Goal: Information Seeking & Learning: Learn about a topic

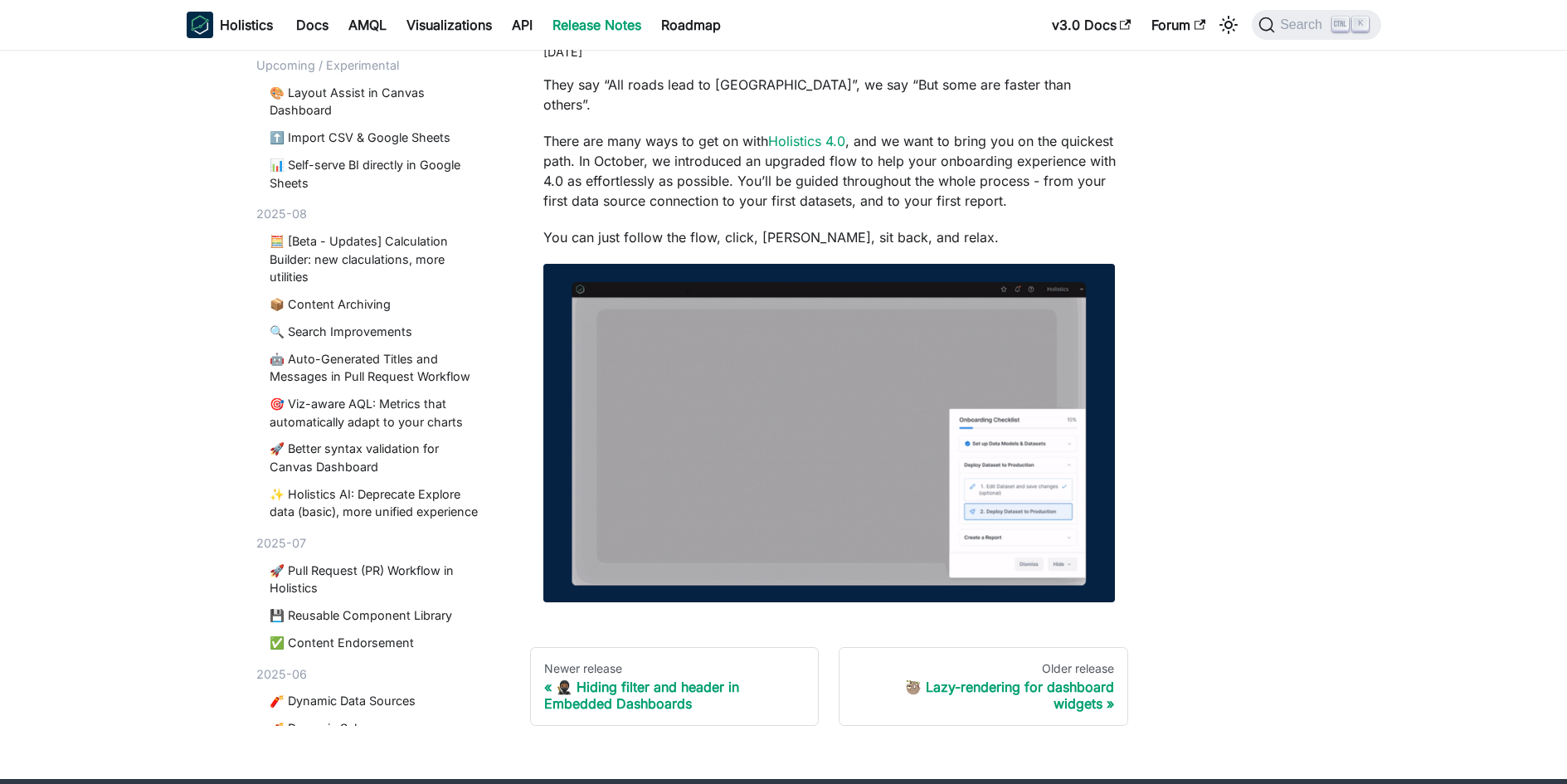
click at [817, 456] on img at bounding box center [829, 433] width 573 height 338
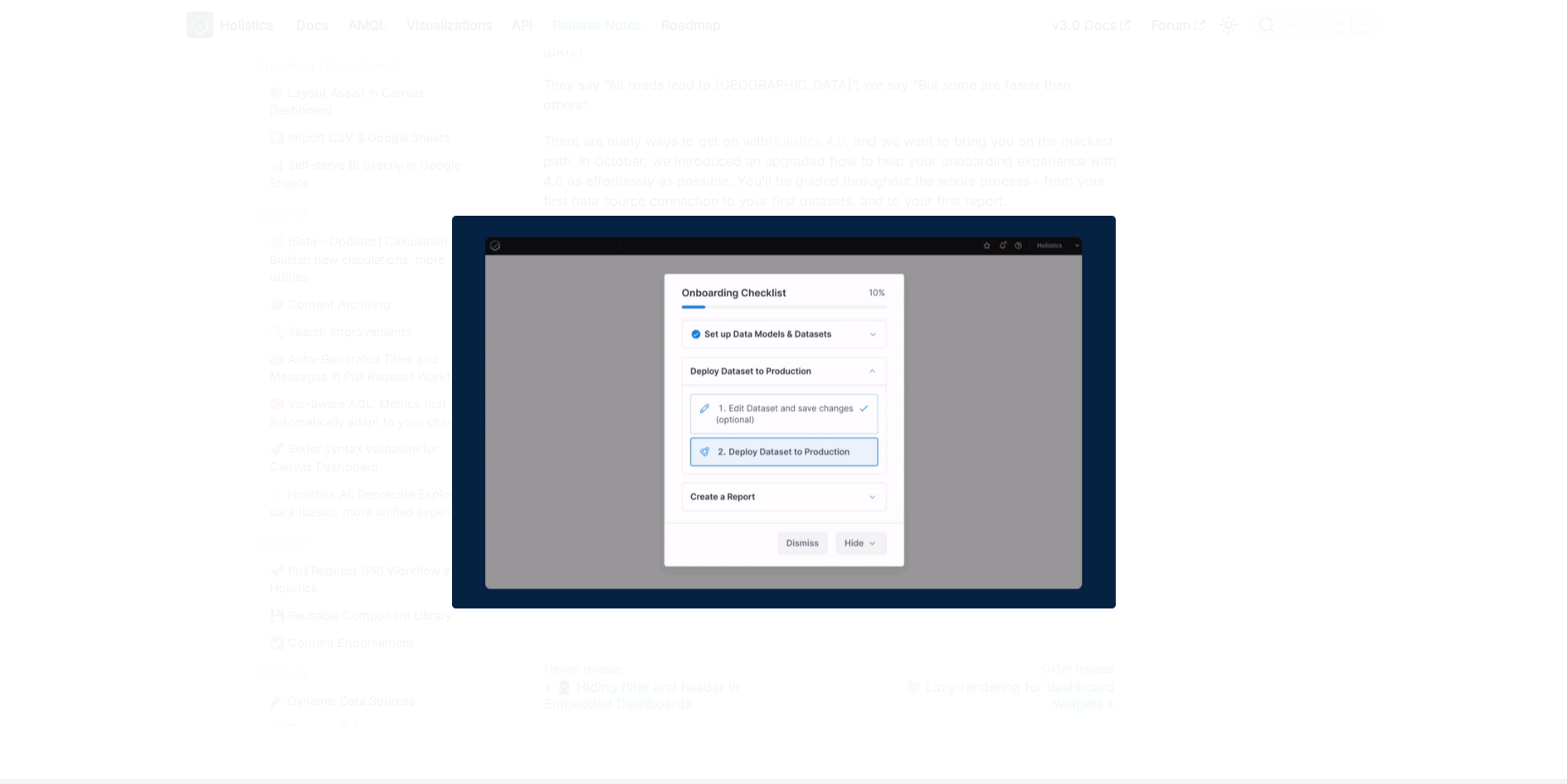
click at [1037, 496] on img at bounding box center [784, 412] width 664 height 392
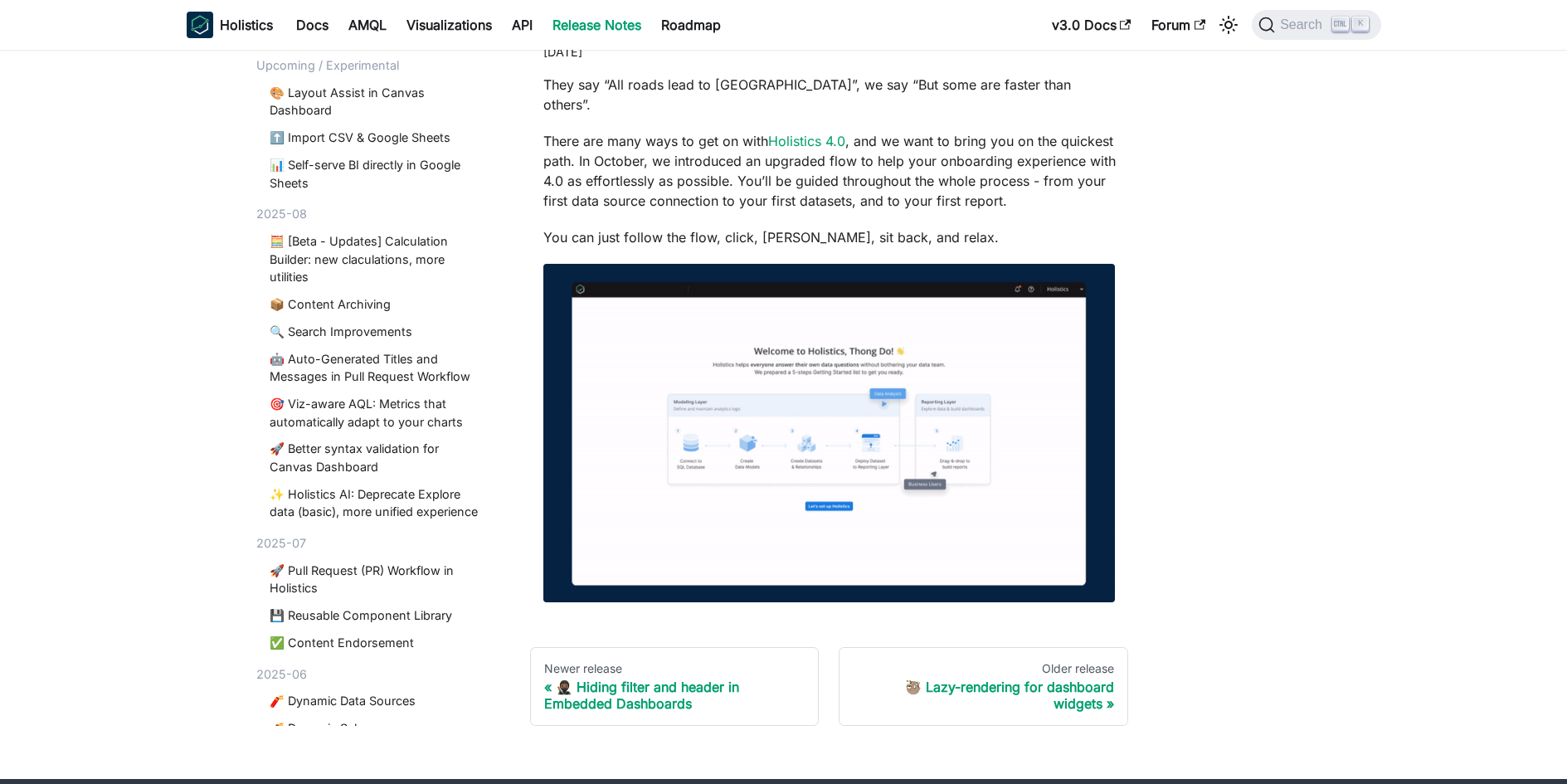
click at [1260, 464] on div "Release Notes Upcoming / Experimental 🎨 Layout Assist in Canvas Dashboard ⬆️ Im…" at bounding box center [784, 318] width 1095 height 815
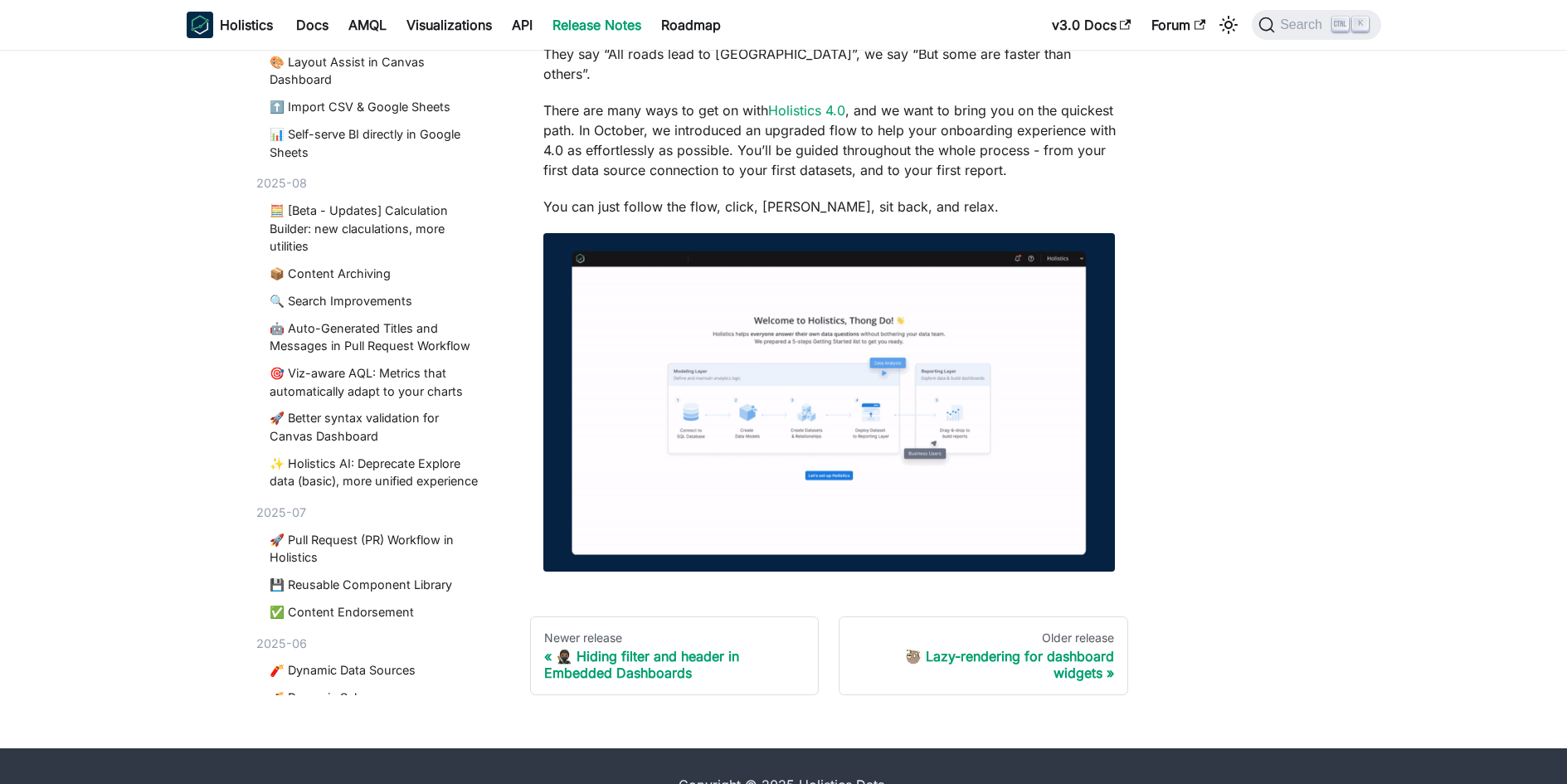
scroll to position [214, 0]
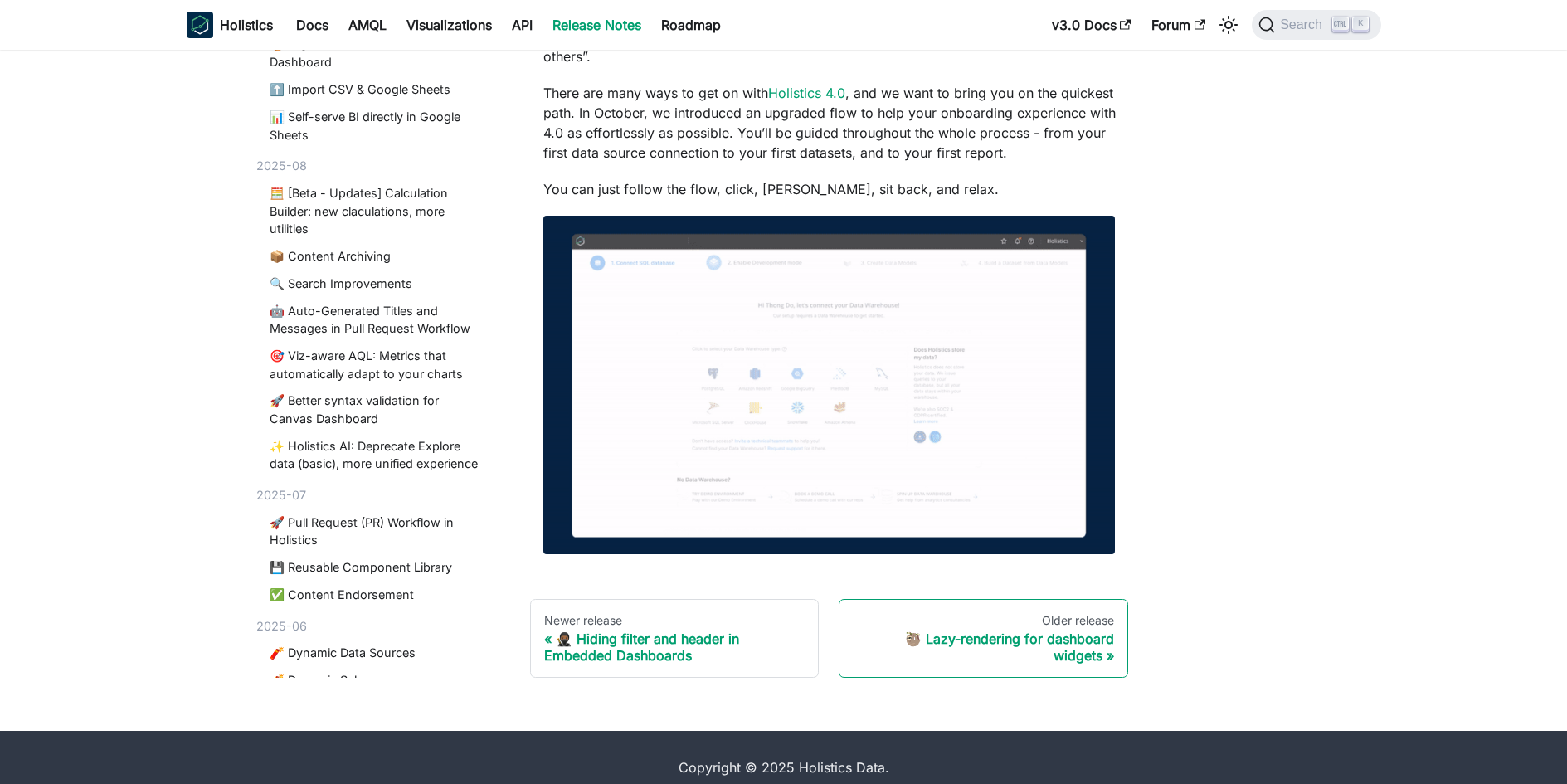
click at [1073, 631] on div "🦥 Lazy-rendering for dashboard widgets" at bounding box center [983, 647] width 261 height 33
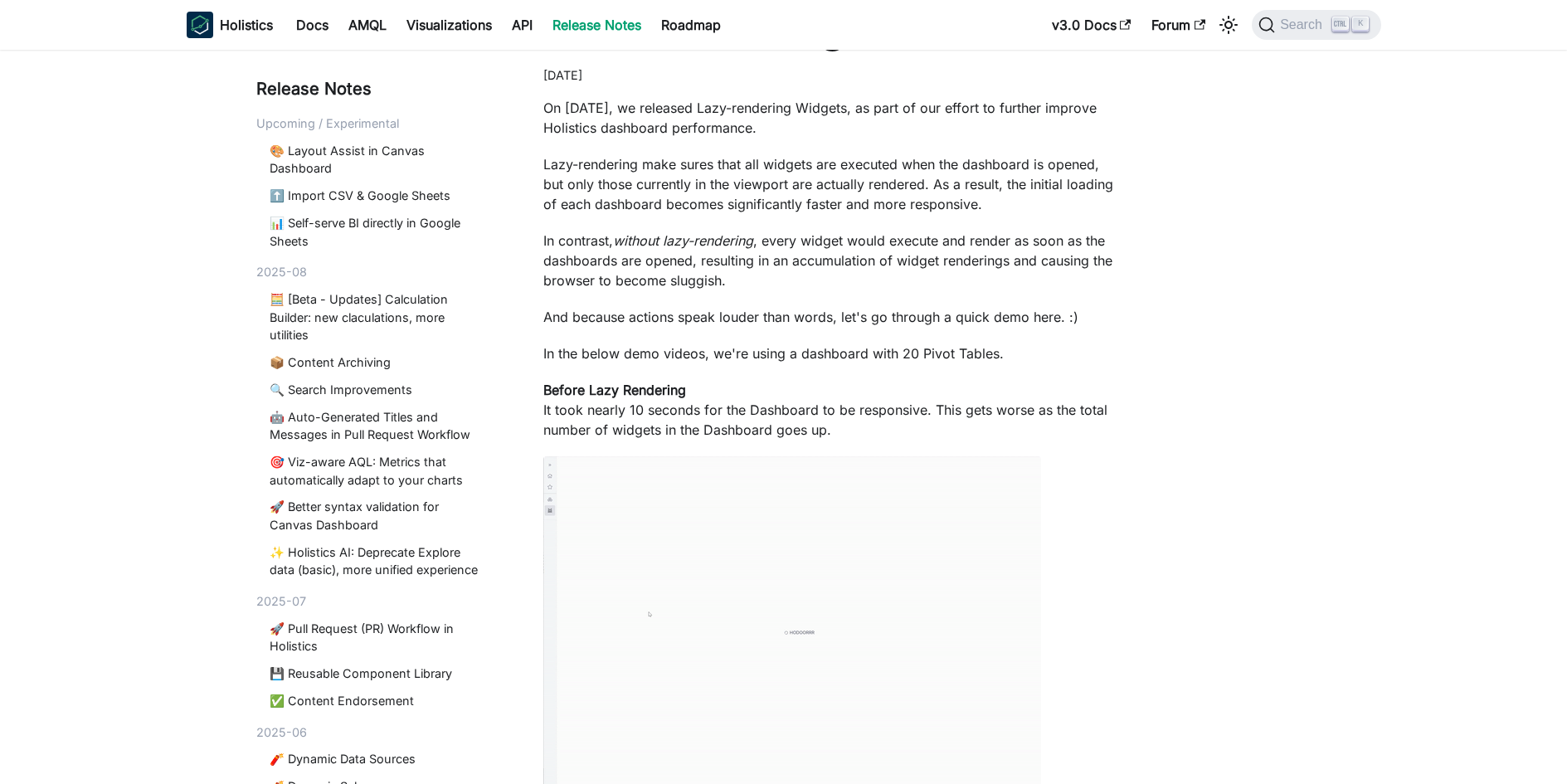
scroll to position [415, 0]
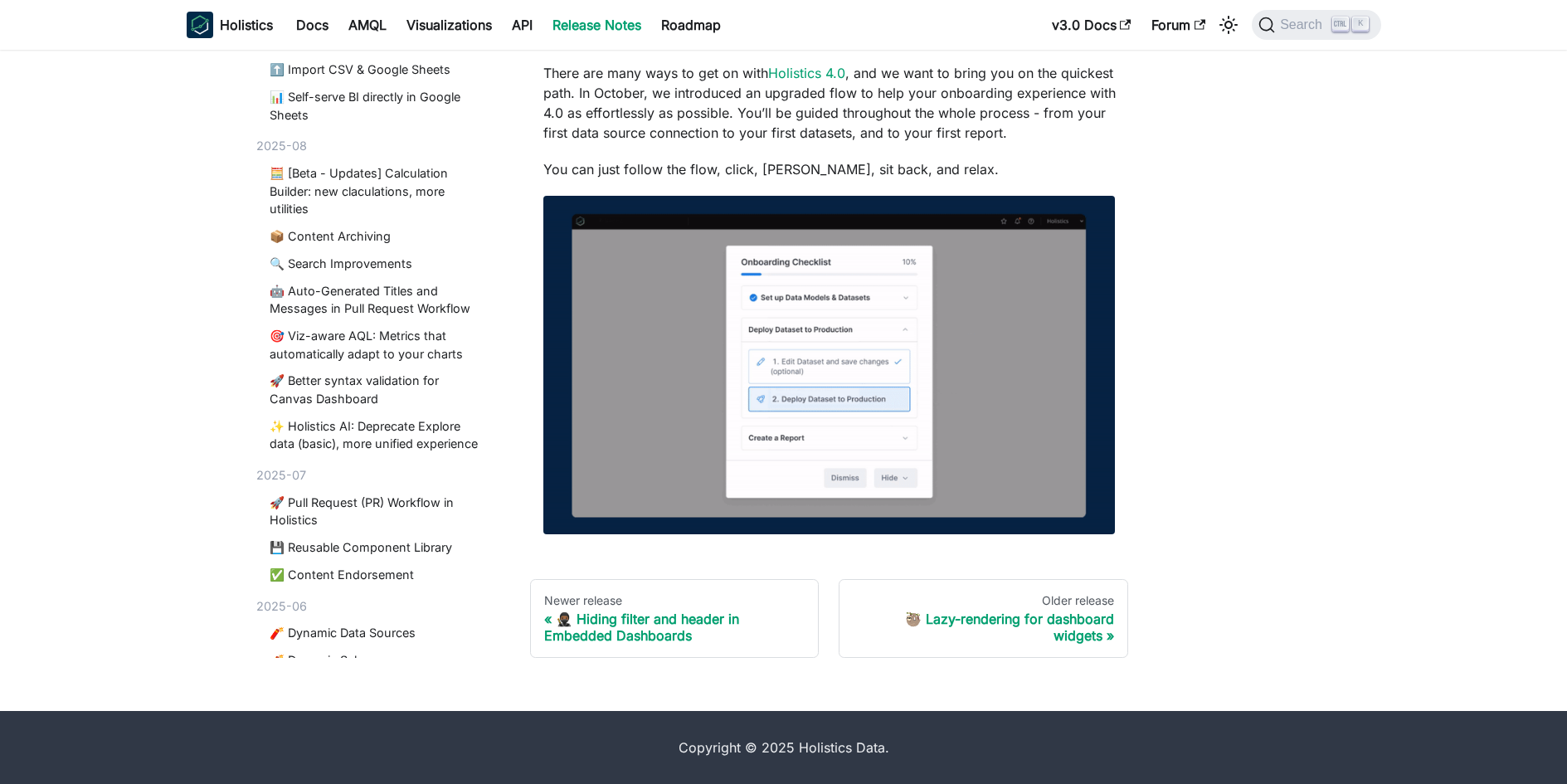
scroll to position [214, 0]
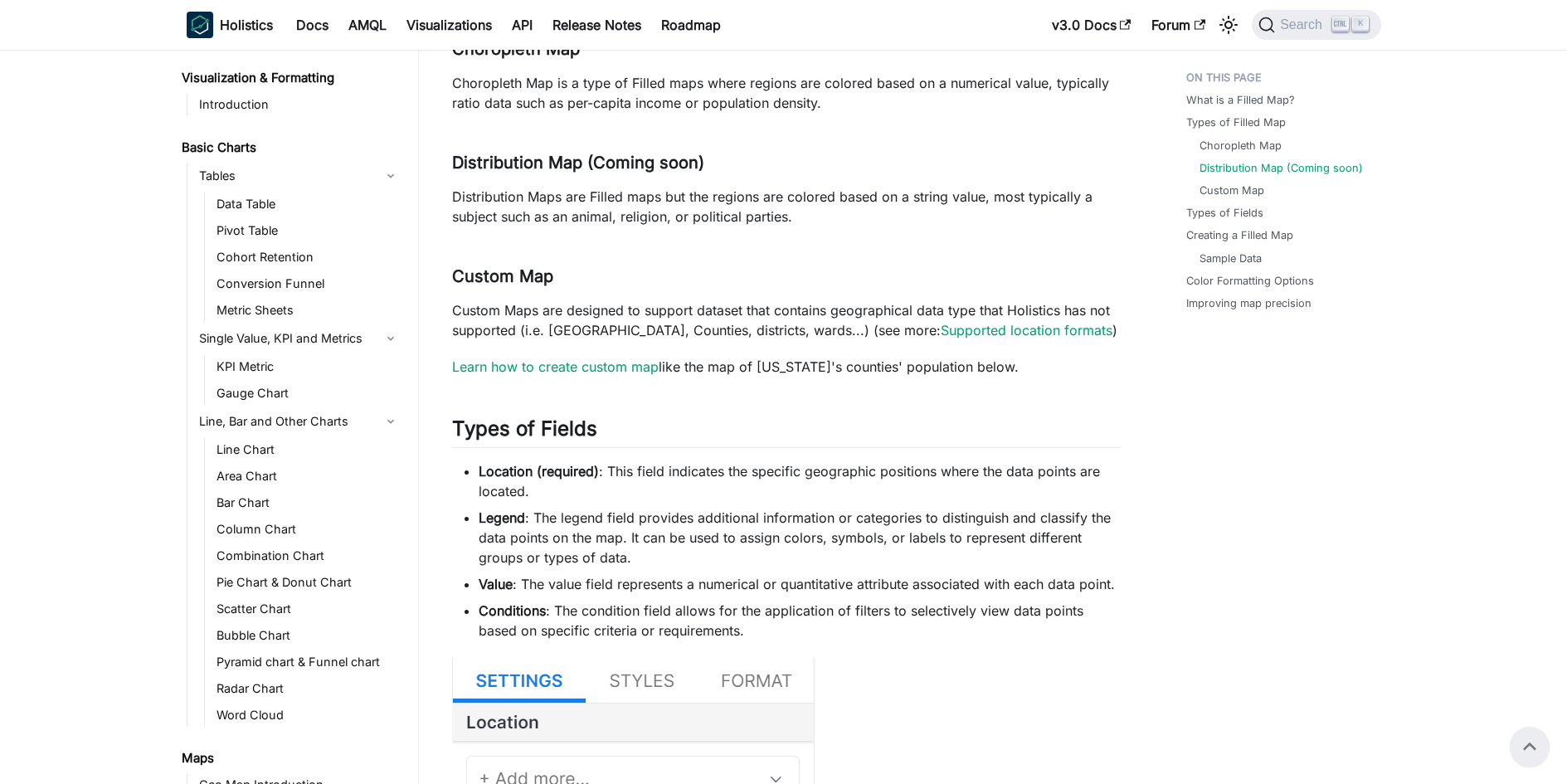
scroll to position [186, 0]
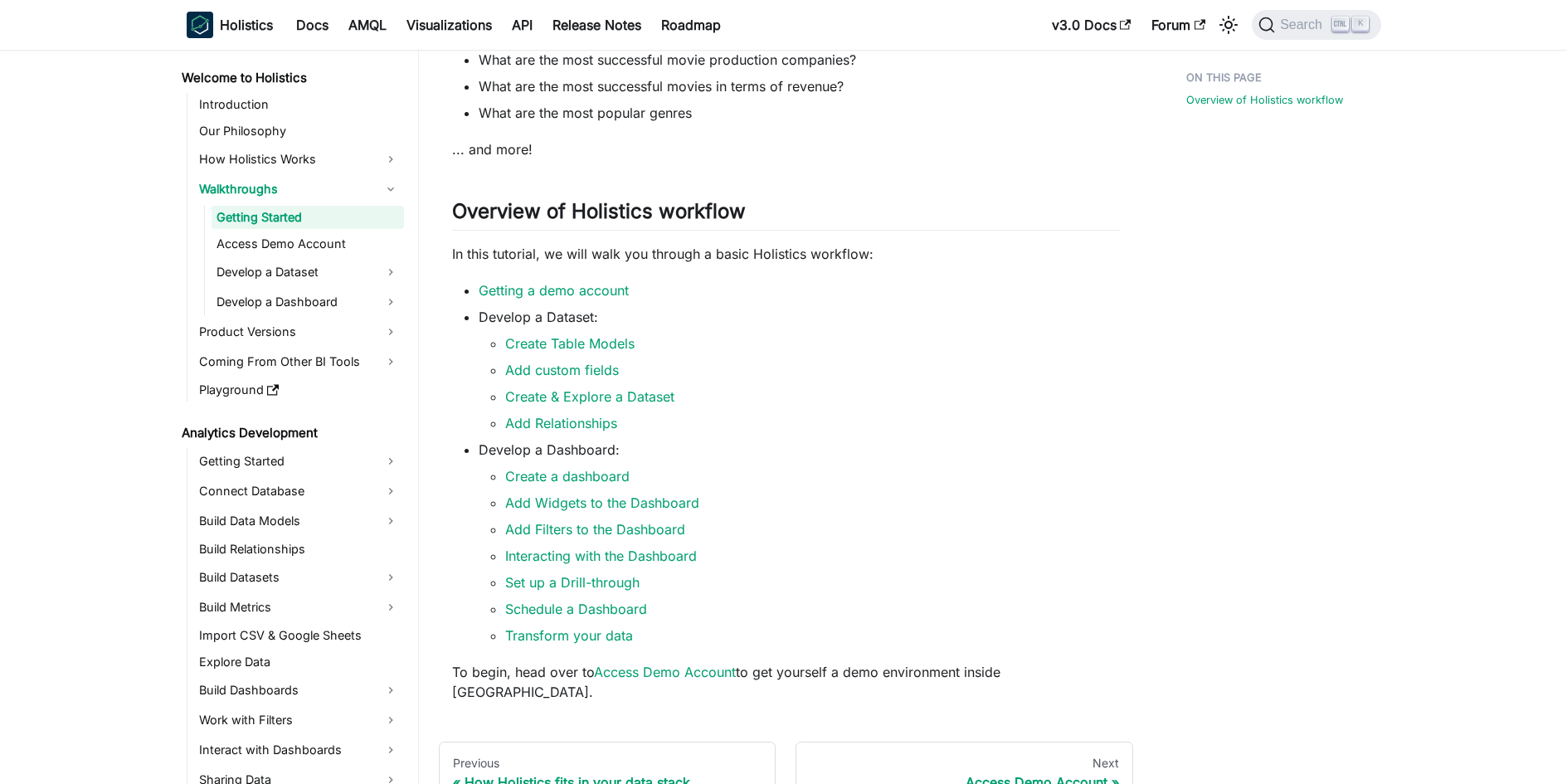
scroll to position [351, 0]
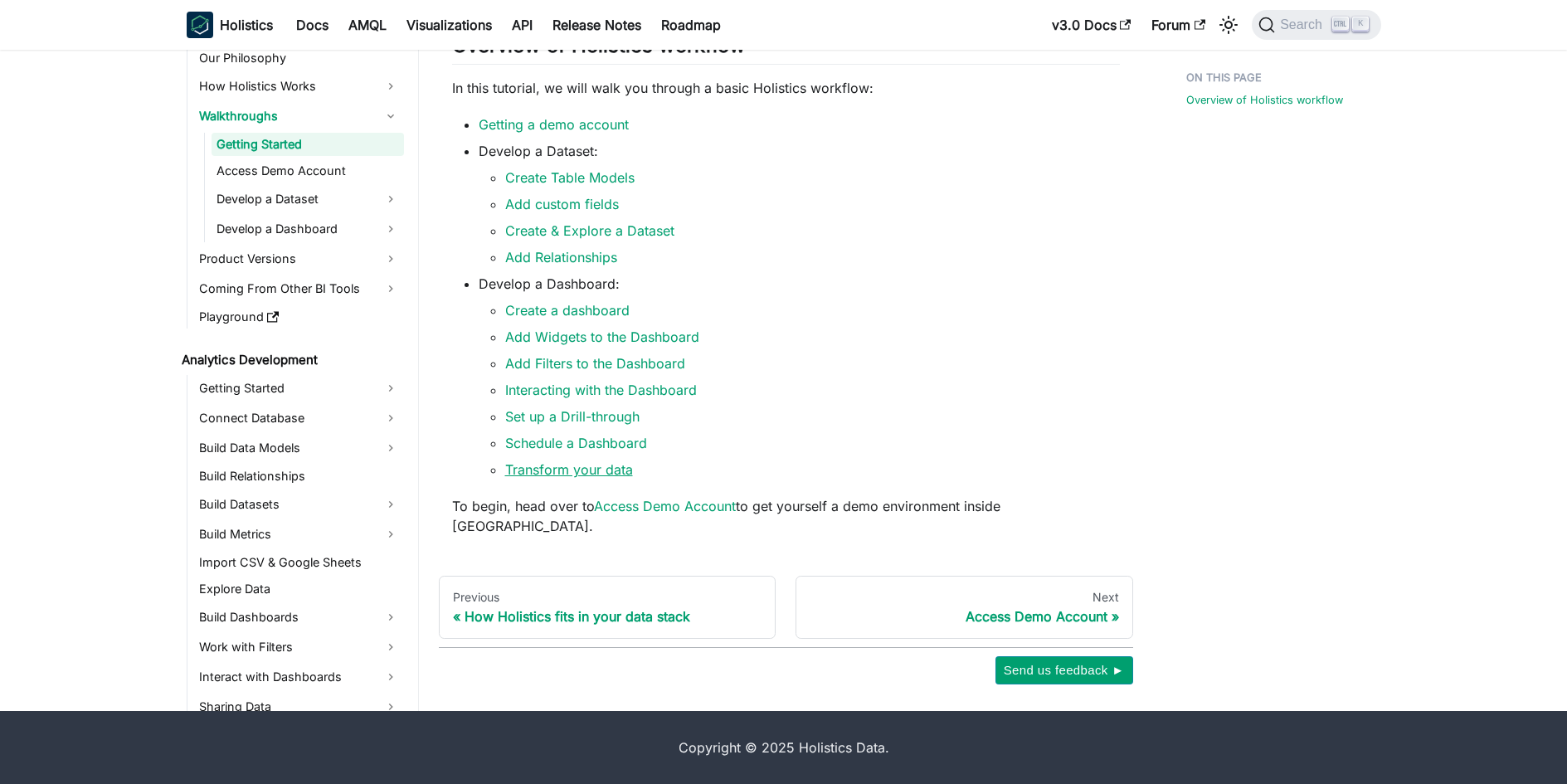
click at [530, 478] on link "Transform your data" at bounding box center [568, 470] width 128 height 17
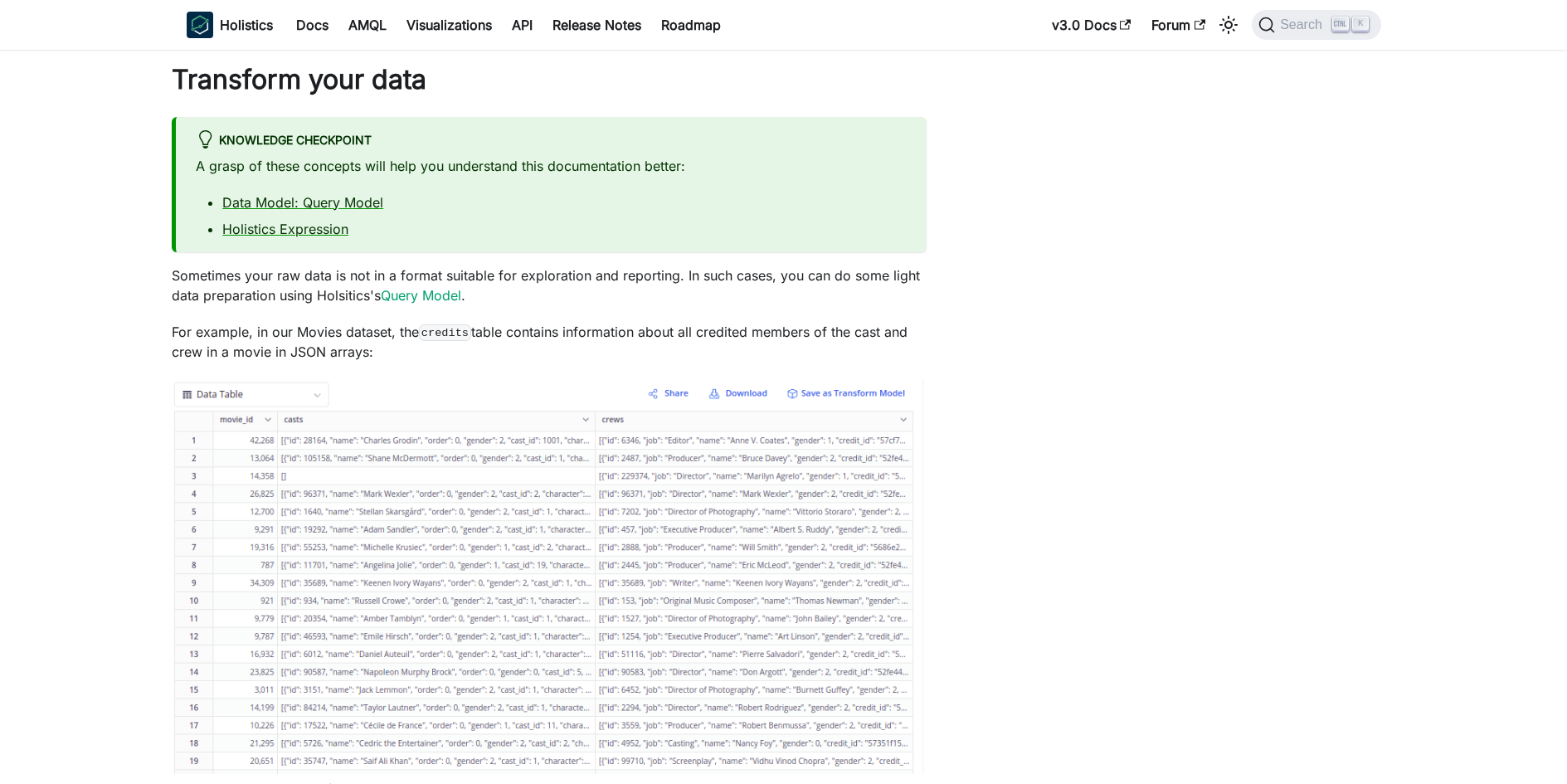
click at [362, 278] on p "Sometimes your raw data is not in a format suitable for exploration and reporti…" at bounding box center [549, 285] width 755 height 40
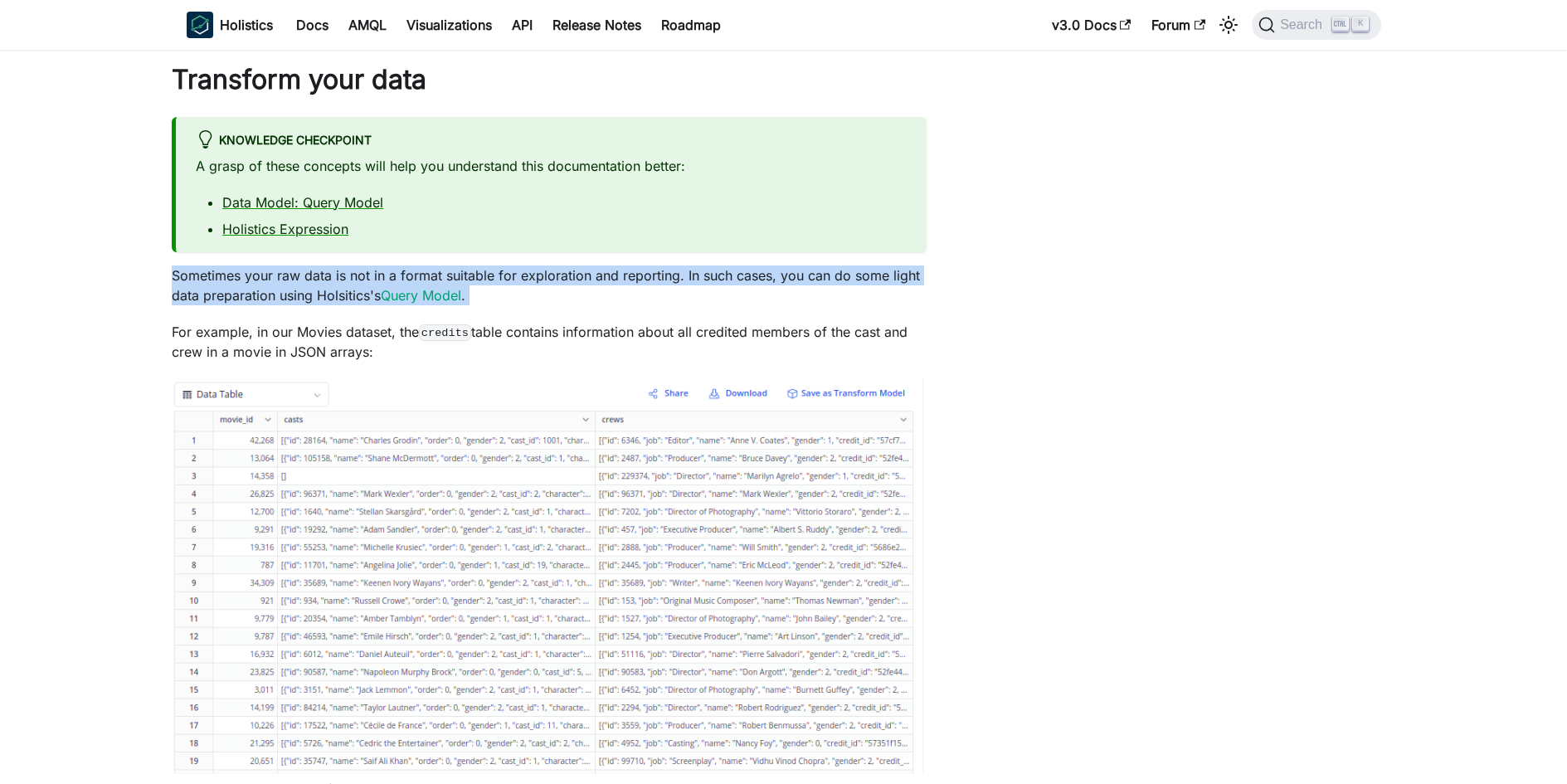
click at [362, 278] on p "Sometimes your raw data is not in a format suitable for exploration and reporti…" at bounding box center [549, 285] width 755 height 40
click at [352, 244] on div at bounding box center [352, 244] width 0 height 0
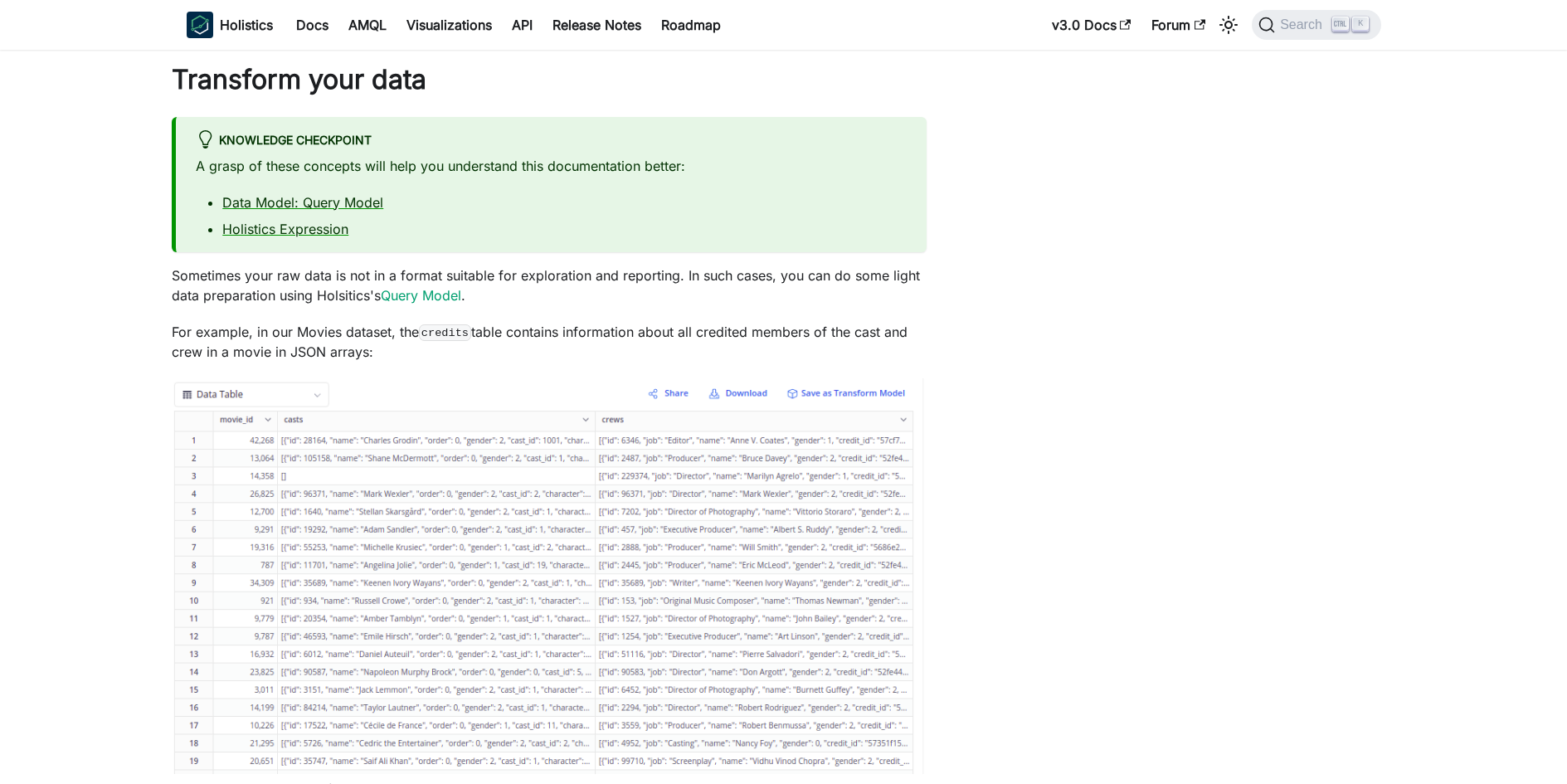
click at [245, 326] on p "For example, in our Movies dataset, the credits table contains information abou…" at bounding box center [549, 341] width 755 height 40
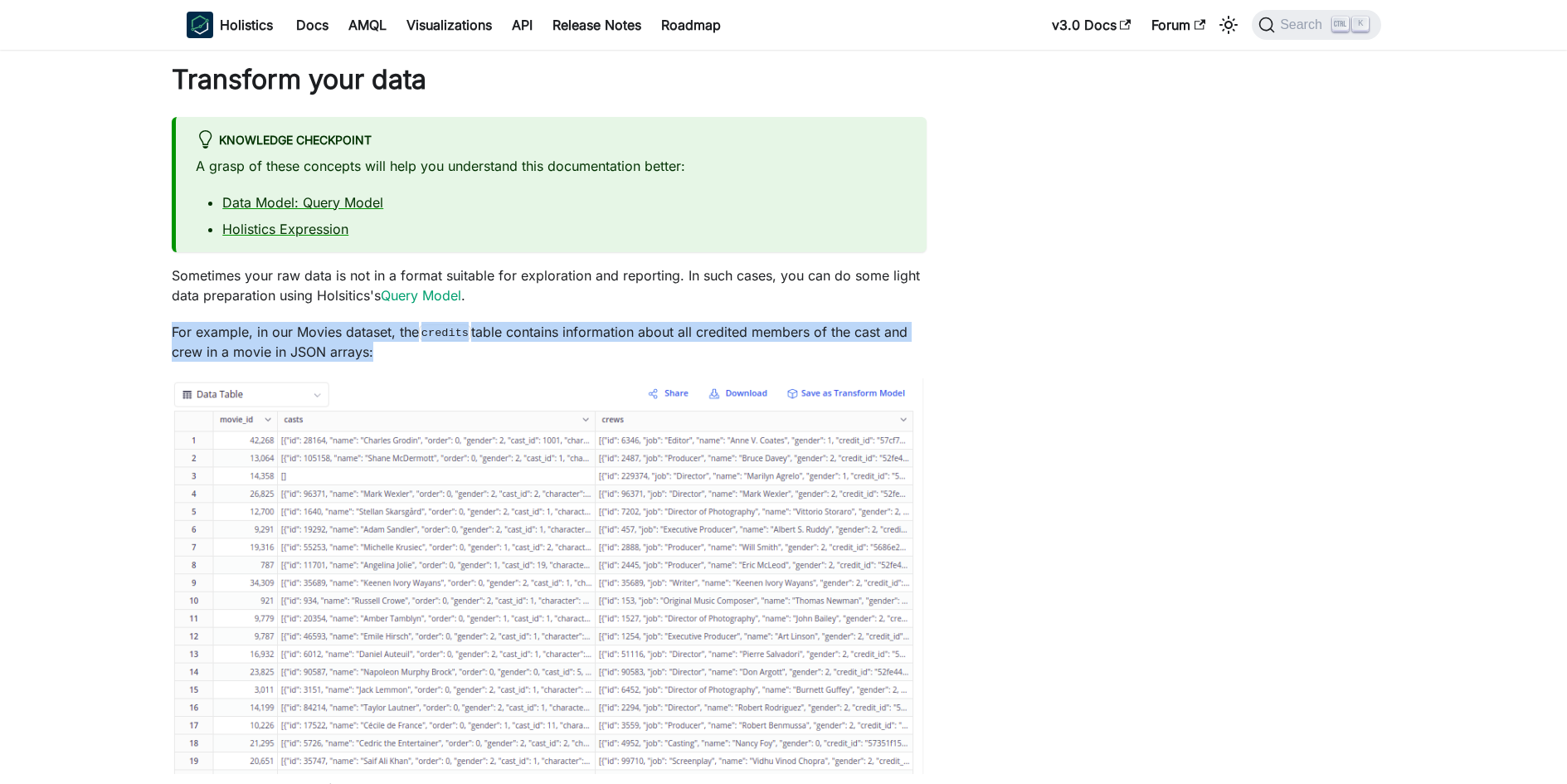
click at [245, 326] on p "For example, in our Movies dataset, the credits table contains information abou…" at bounding box center [549, 341] width 755 height 40
click at [234, 301] on div at bounding box center [234, 301] width 0 height 0
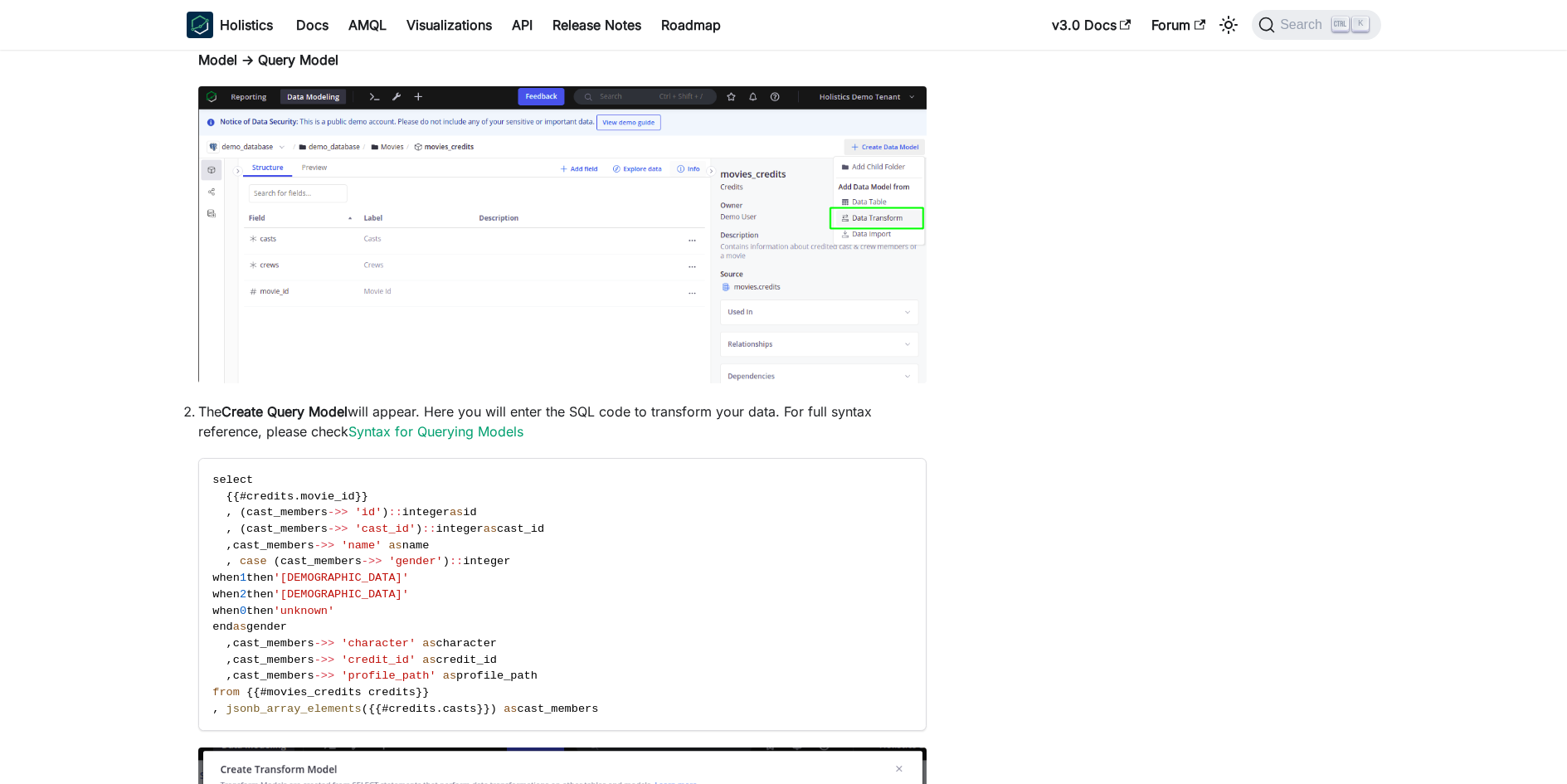
scroll to position [829, 0]
